Goal: Book appointment/travel/reservation

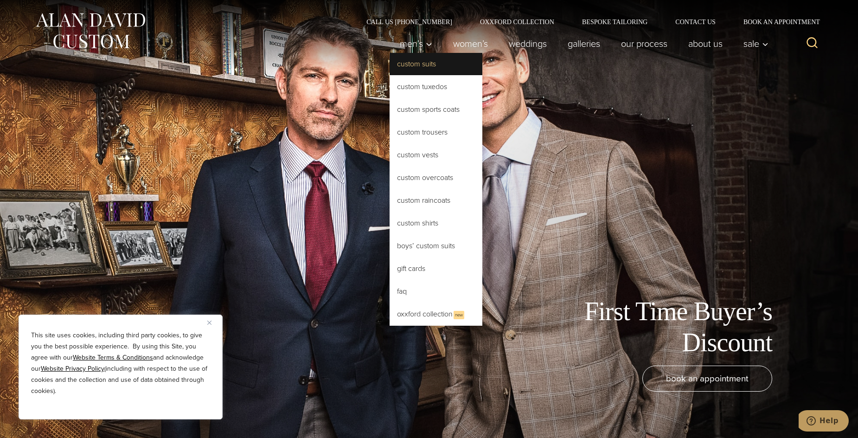
click at [416, 65] on link "Custom Suits" at bounding box center [435, 64] width 93 height 22
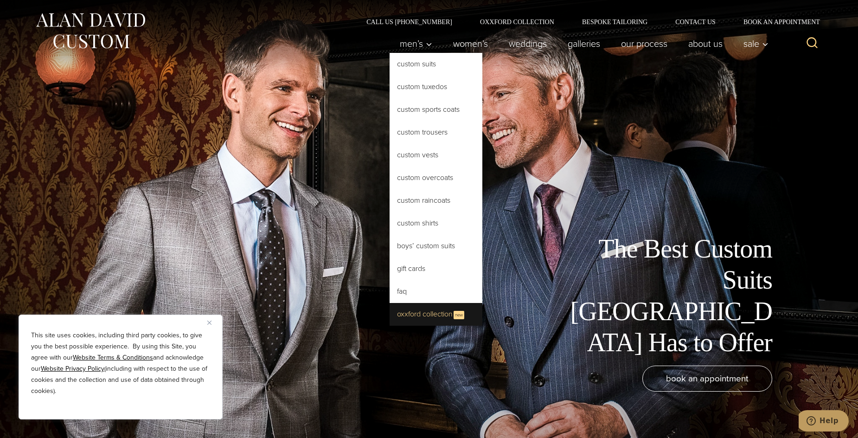
click at [417, 308] on link "Oxxford Collection New" at bounding box center [435, 314] width 93 height 23
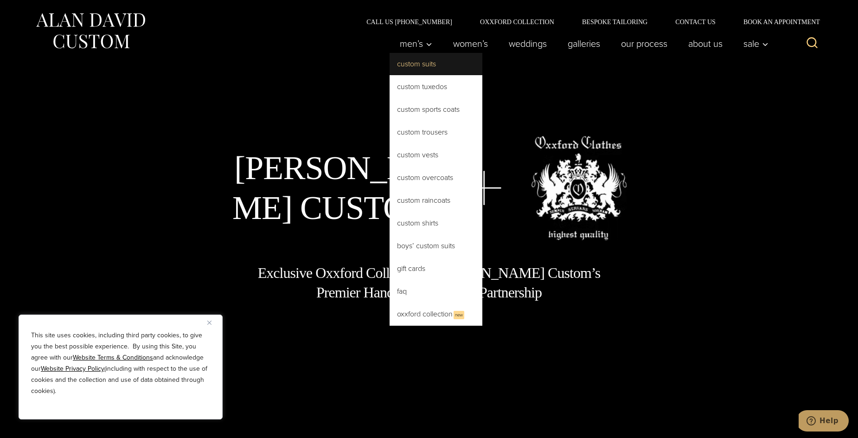
click at [416, 61] on link "Custom Suits" at bounding box center [435, 64] width 93 height 22
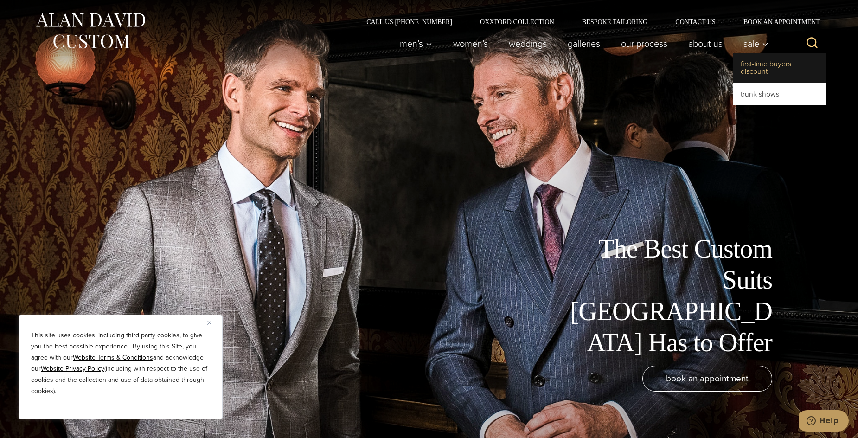
click at [753, 64] on link "First-Time Buyers Discount" at bounding box center [779, 68] width 93 height 30
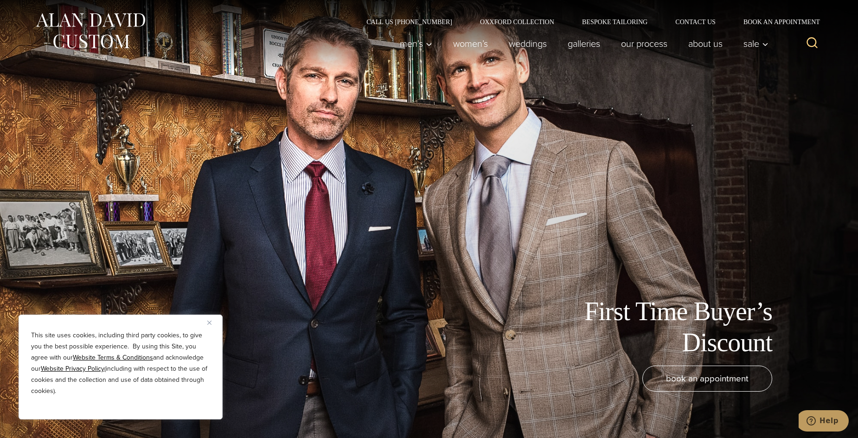
click at [211, 322] on button "Close" at bounding box center [212, 322] width 11 height 11
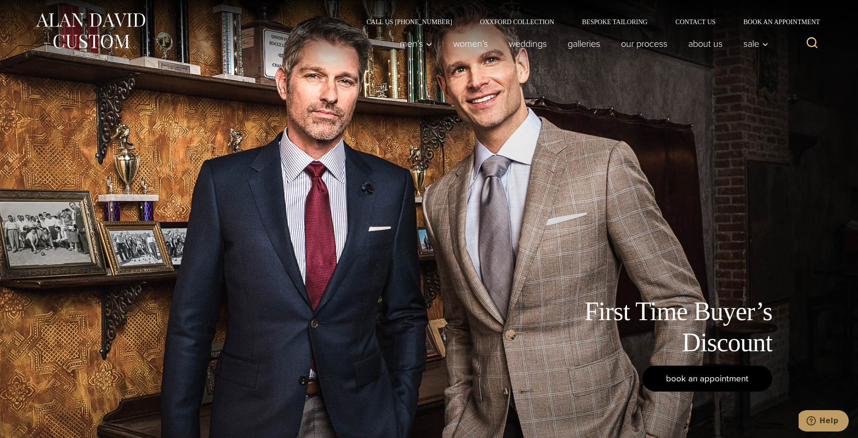
click at [679, 383] on span "book an appointment" at bounding box center [707, 377] width 83 height 13
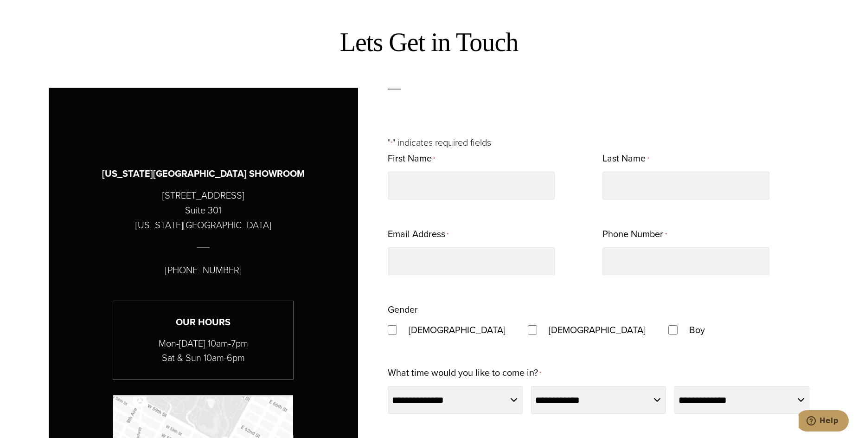
scroll to position [417, 0]
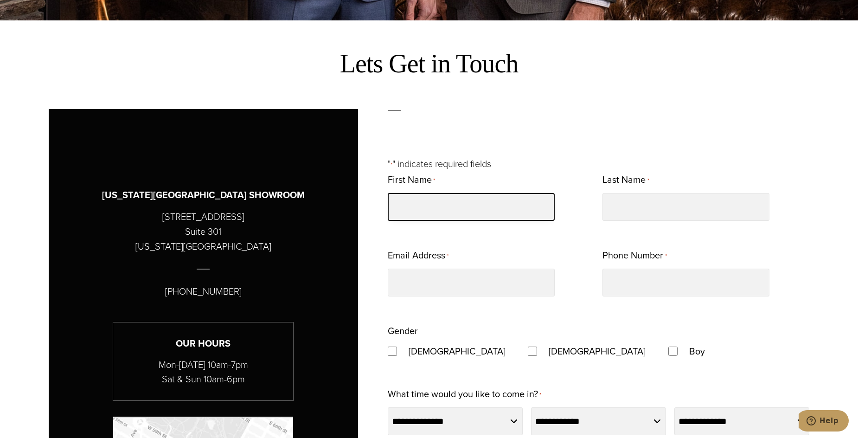
click at [421, 212] on input "First Name *" at bounding box center [471, 207] width 167 height 28
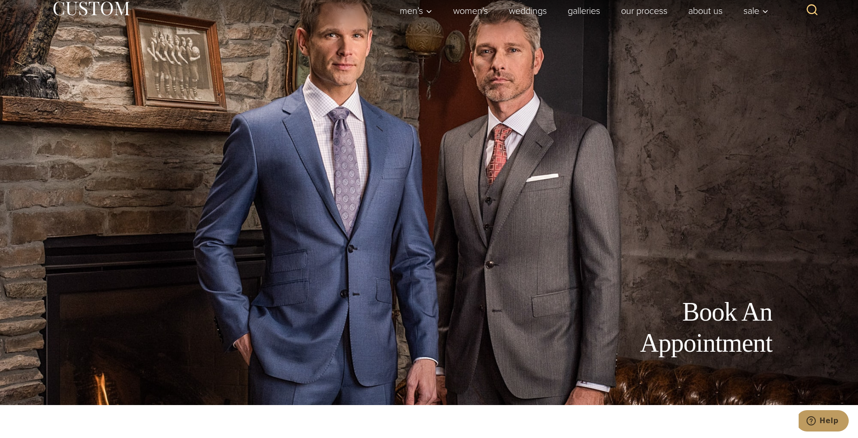
scroll to position [0, 0]
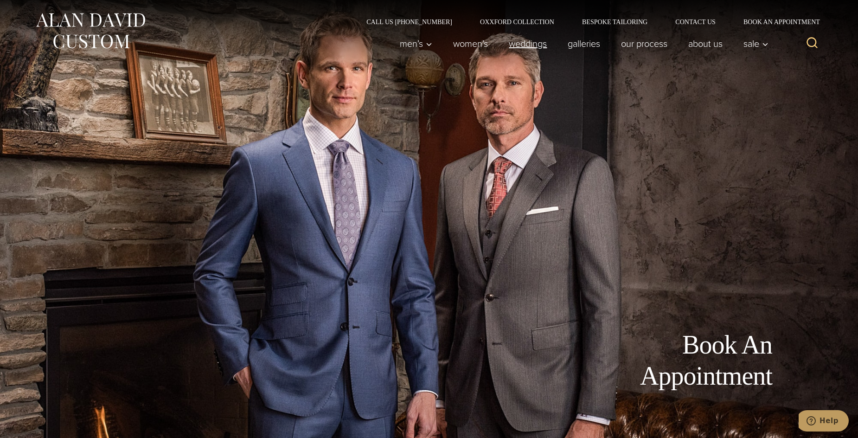
click at [521, 46] on link "weddings" at bounding box center [527, 43] width 59 height 19
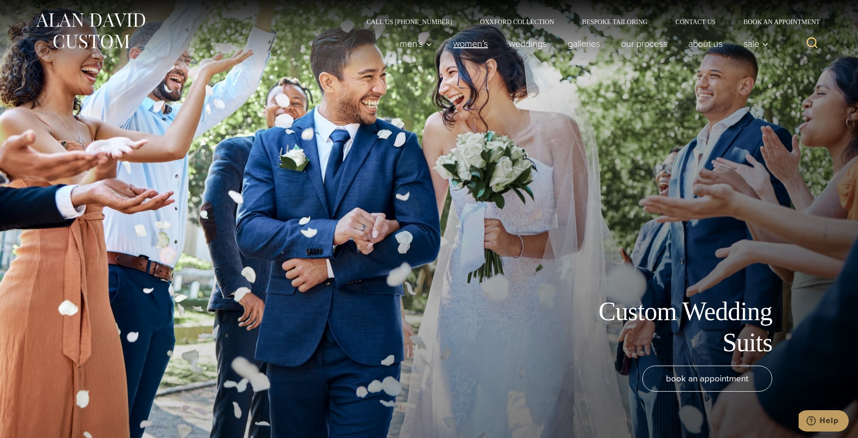
click at [479, 40] on link "Women’s" at bounding box center [471, 43] width 56 height 19
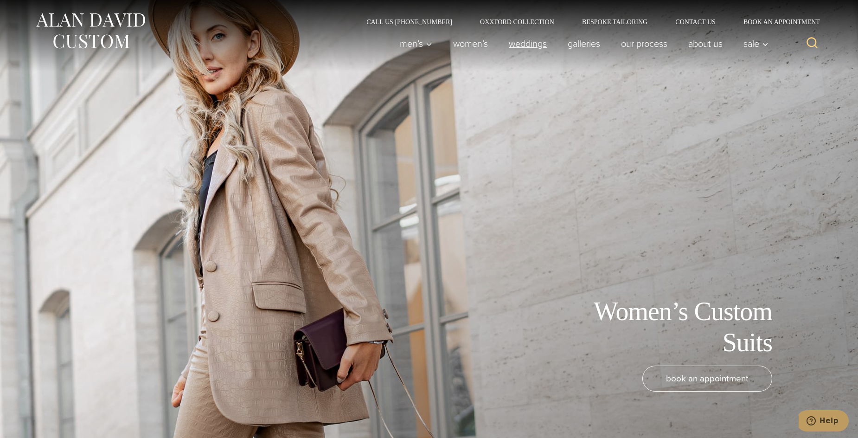
click at [511, 51] on link "weddings" at bounding box center [527, 43] width 59 height 19
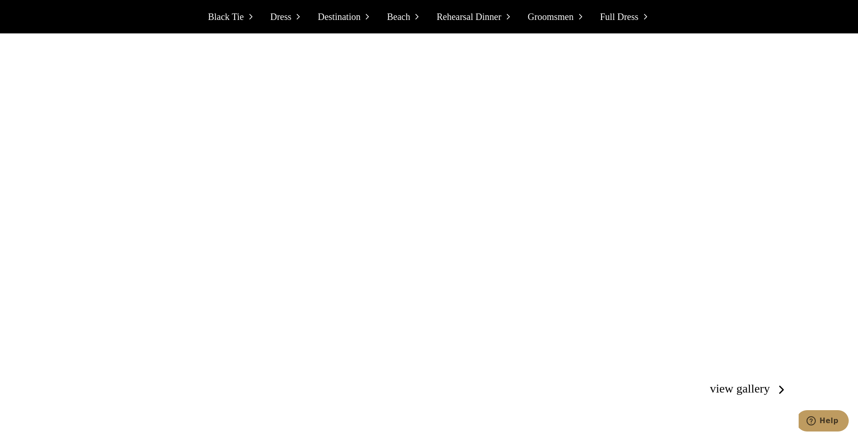
scroll to position [2968, 0]
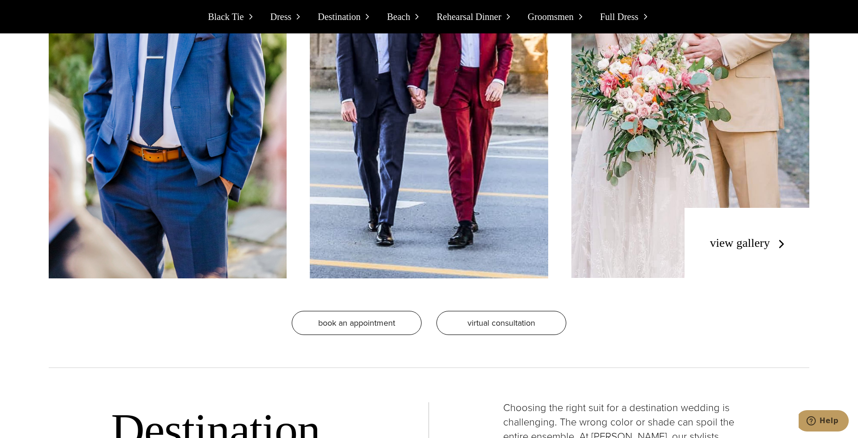
click at [606, 19] on span "Full Dress" at bounding box center [619, 16] width 38 height 15
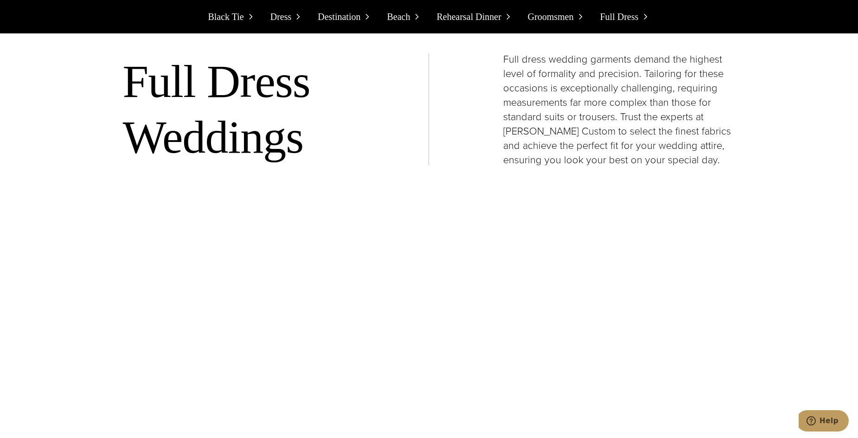
scroll to position [7582, 0]
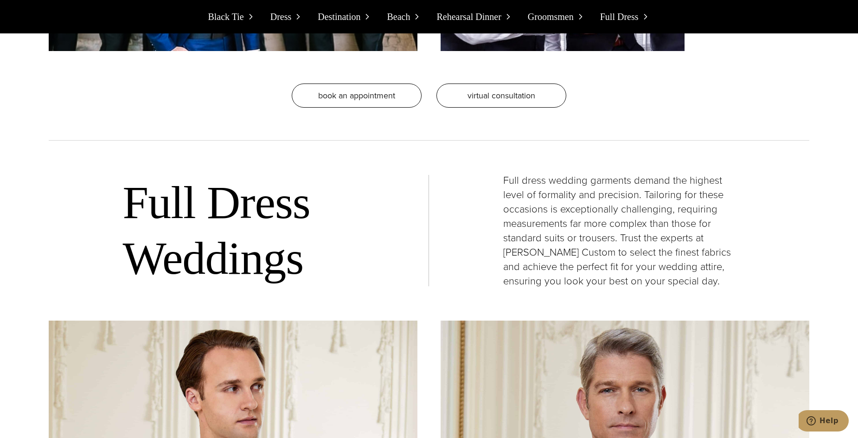
click at [614, 23] on span "Full Dress" at bounding box center [619, 16] width 38 height 15
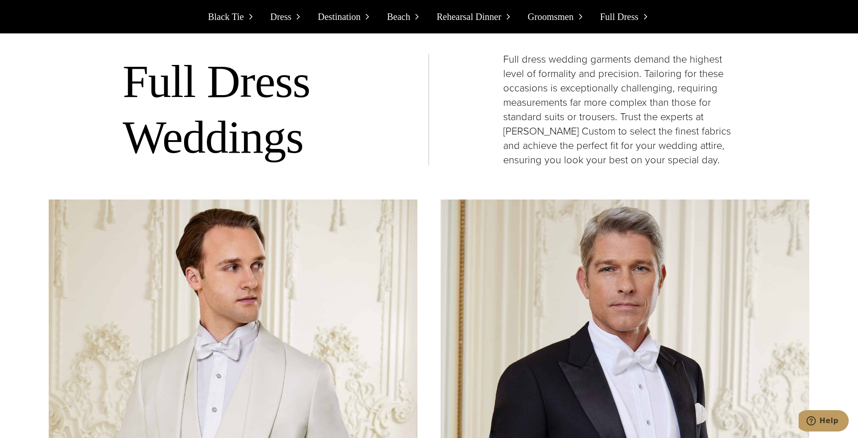
scroll to position [7721, 0]
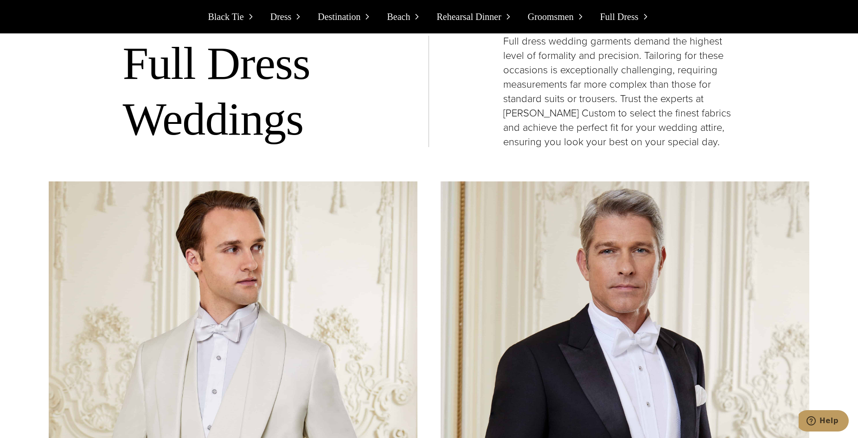
click at [290, 12] on span "Dress" at bounding box center [280, 16] width 21 height 15
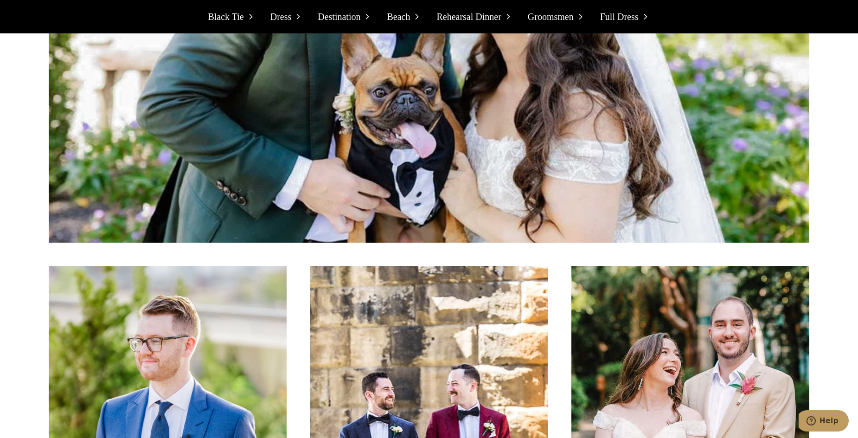
scroll to position [2480, 0]
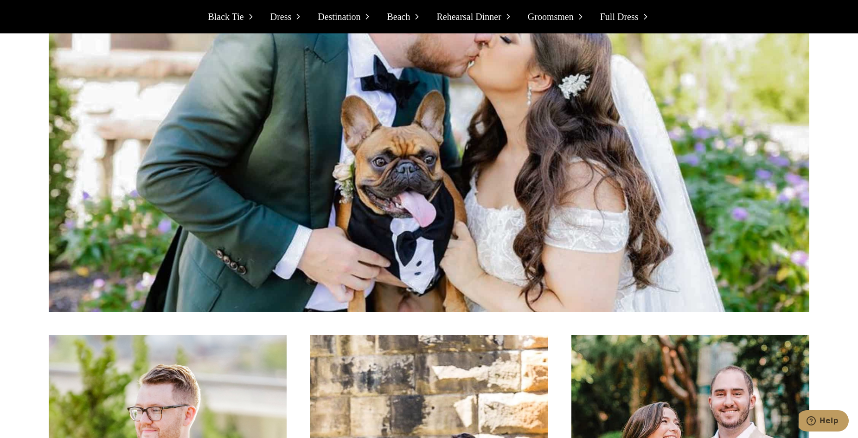
click at [243, 16] on span "Black Tie" at bounding box center [226, 16] width 36 height 15
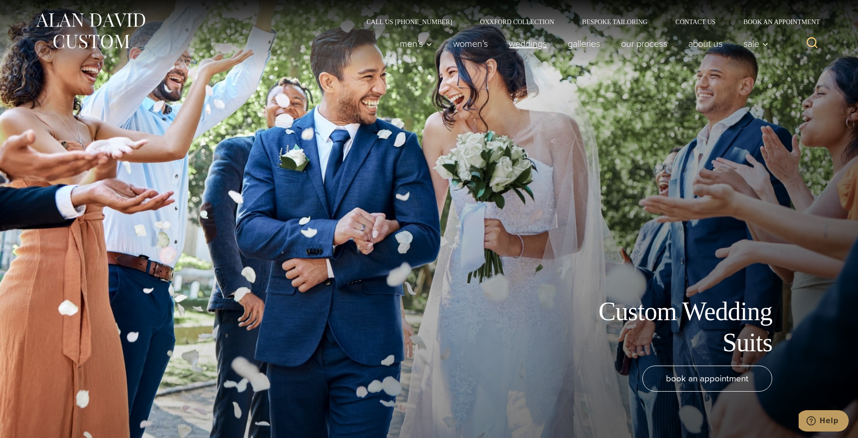
click at [520, 51] on link "weddings" at bounding box center [527, 43] width 59 height 19
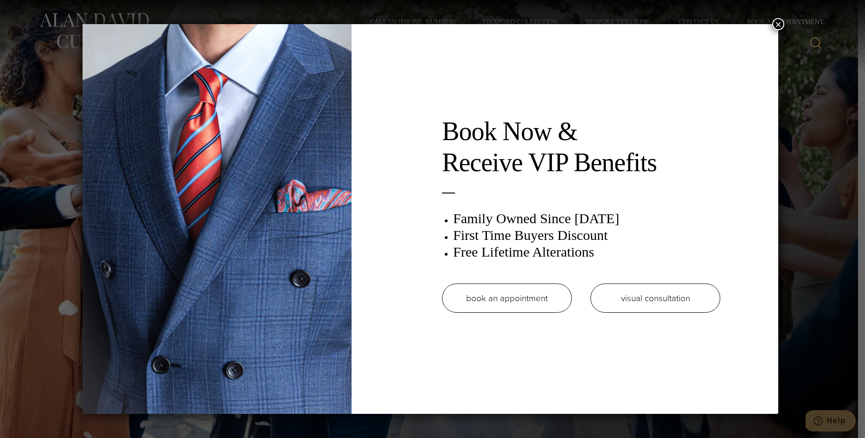
click at [542, 296] on link "book an appointment" at bounding box center [507, 297] width 130 height 29
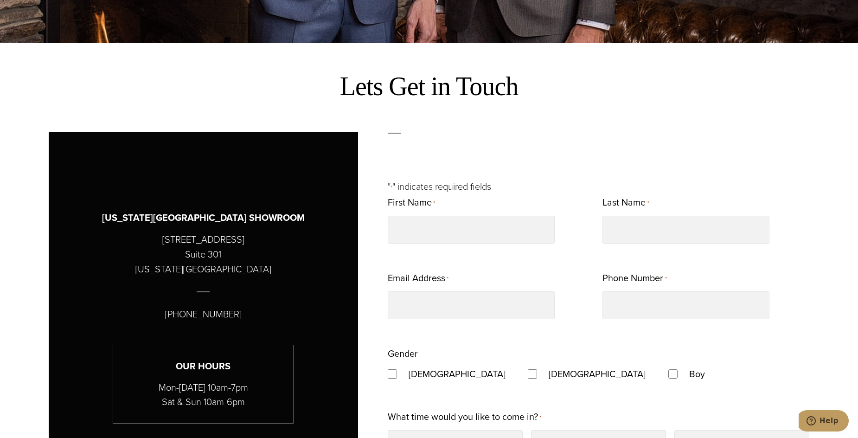
scroll to position [464, 0]
